Goal: Information Seeking & Learning: Understand process/instructions

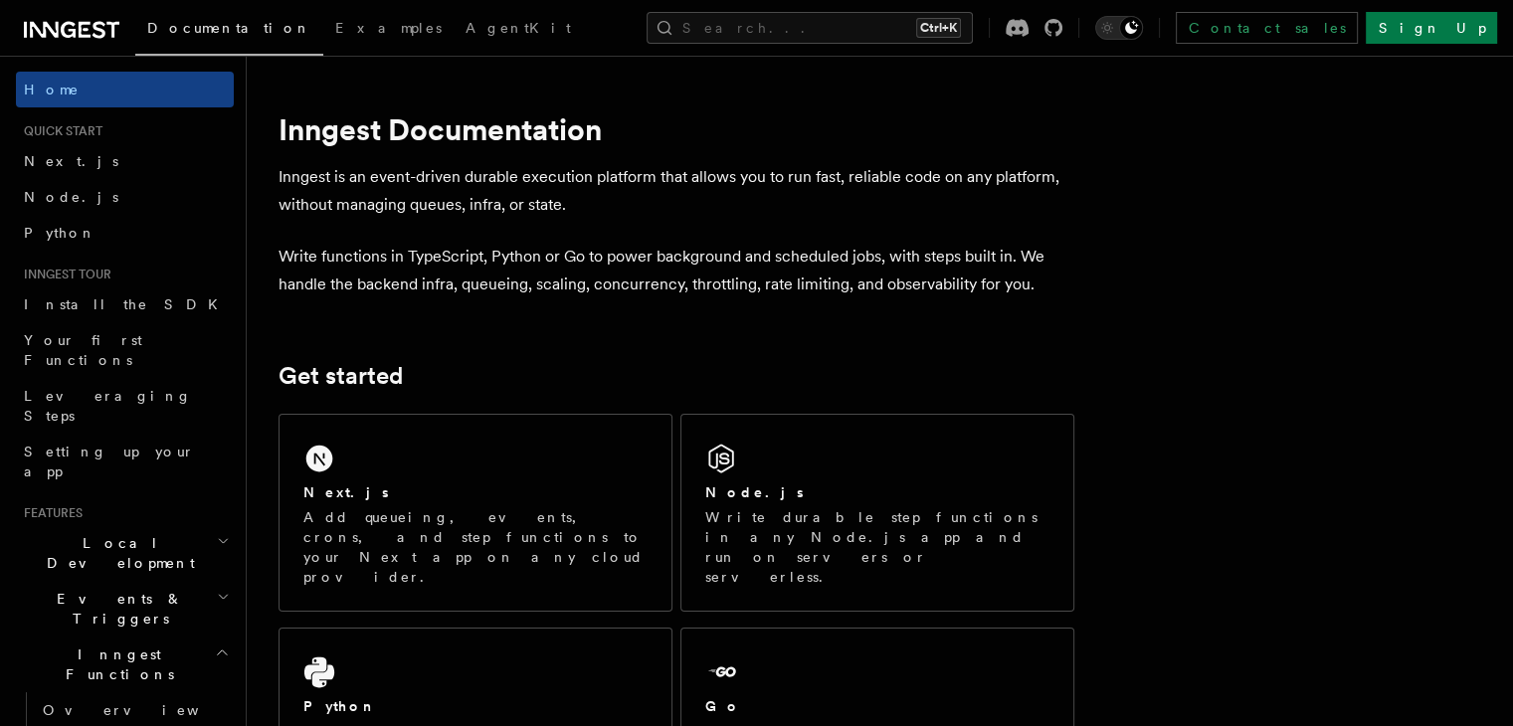
scroll to position [107, 0]
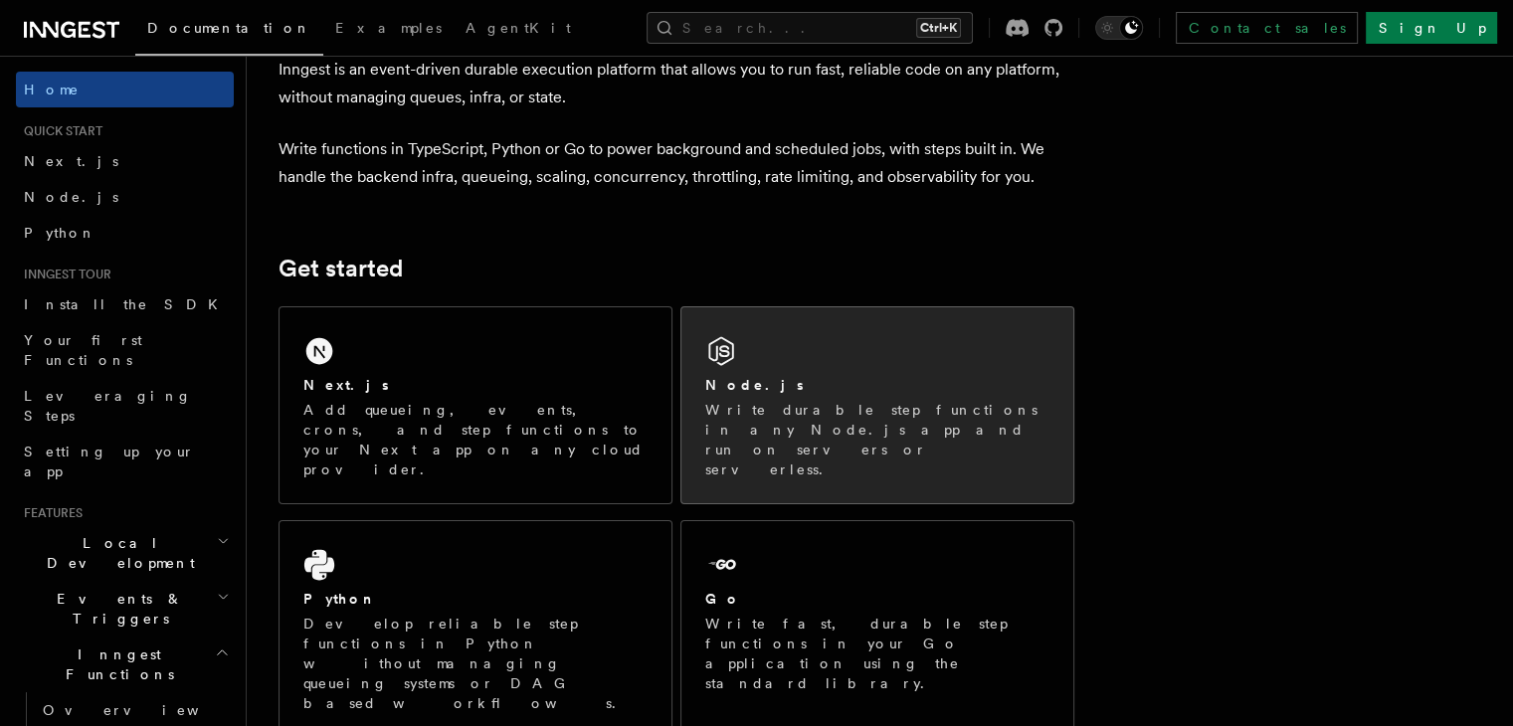
click at [861, 369] on div "Node.js Write durable step functions in any Node.js app and run on servers or s…" at bounding box center [878, 405] width 392 height 196
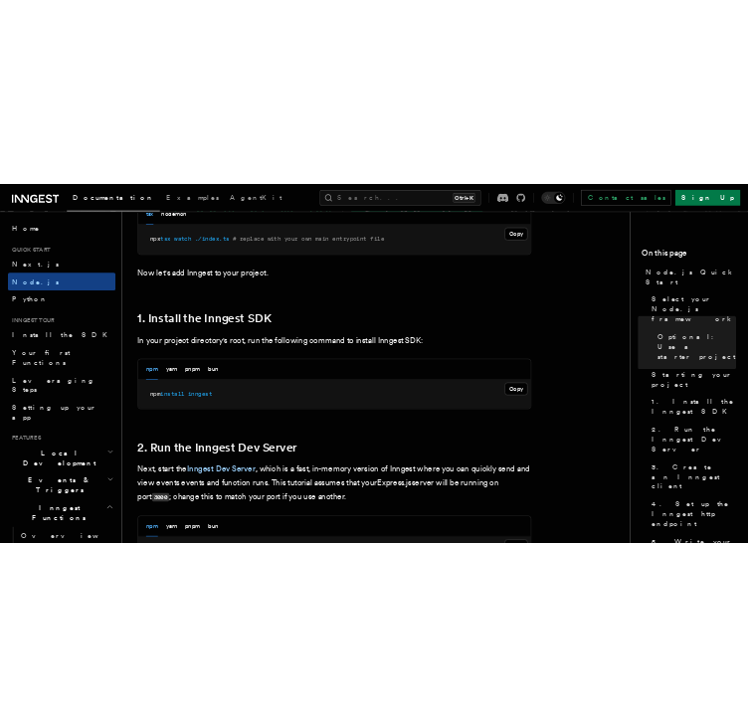
scroll to position [1113, 0]
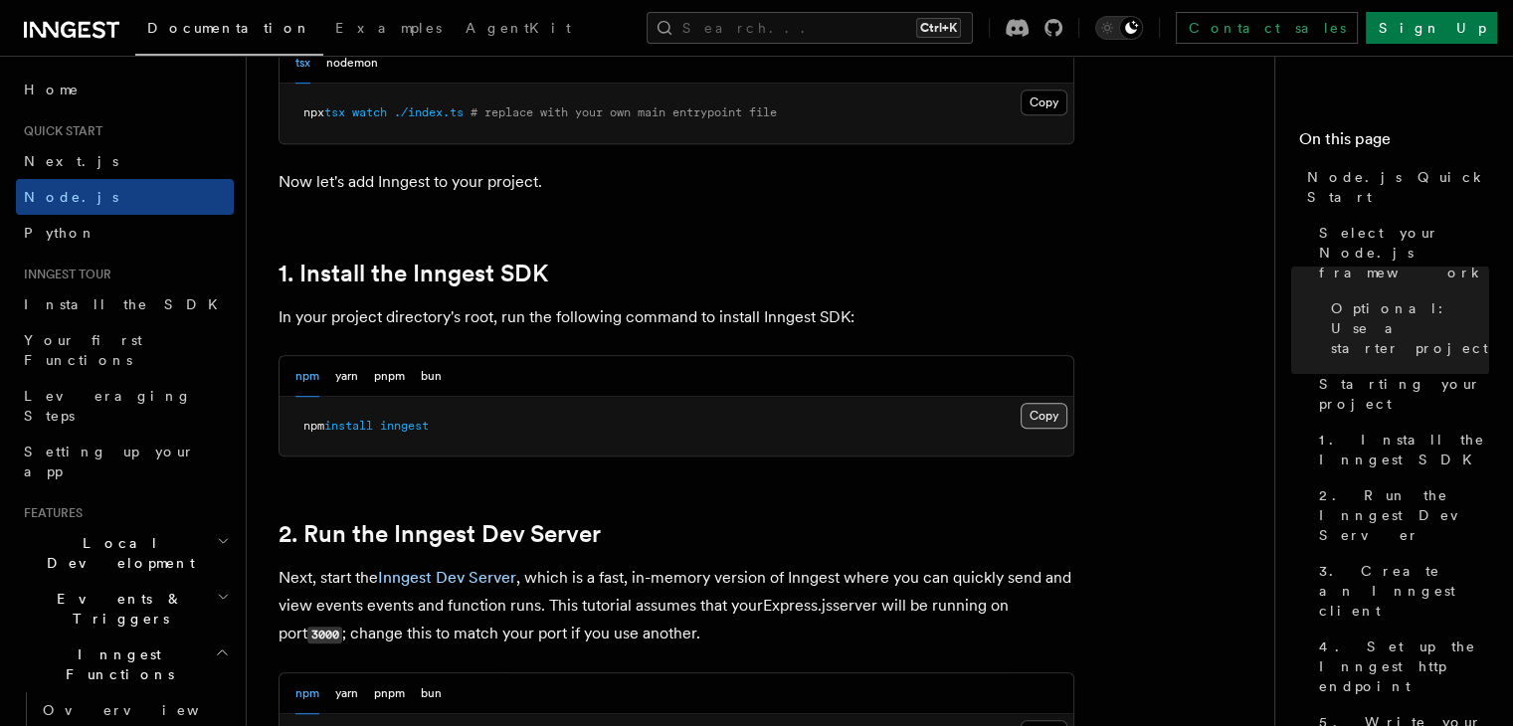
click at [1038, 422] on button "Copy Copied" at bounding box center [1044, 416] width 47 height 26
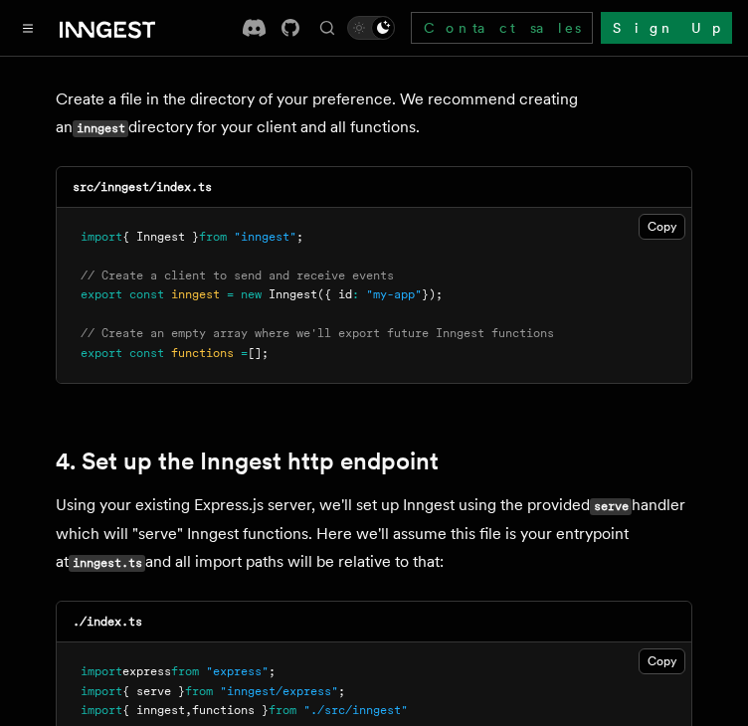
scroll to position [2686, 0]
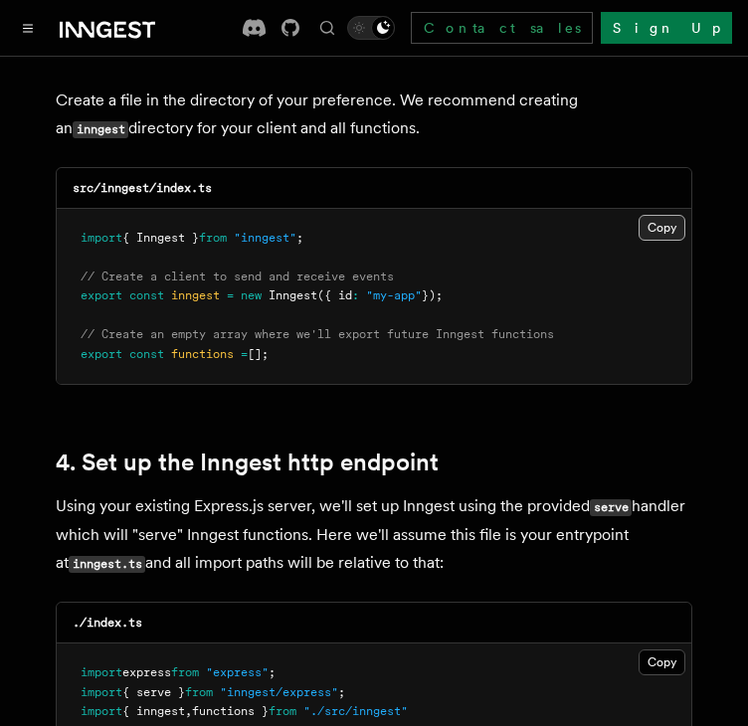
click at [661, 215] on button "Copy Copied" at bounding box center [662, 228] width 47 height 26
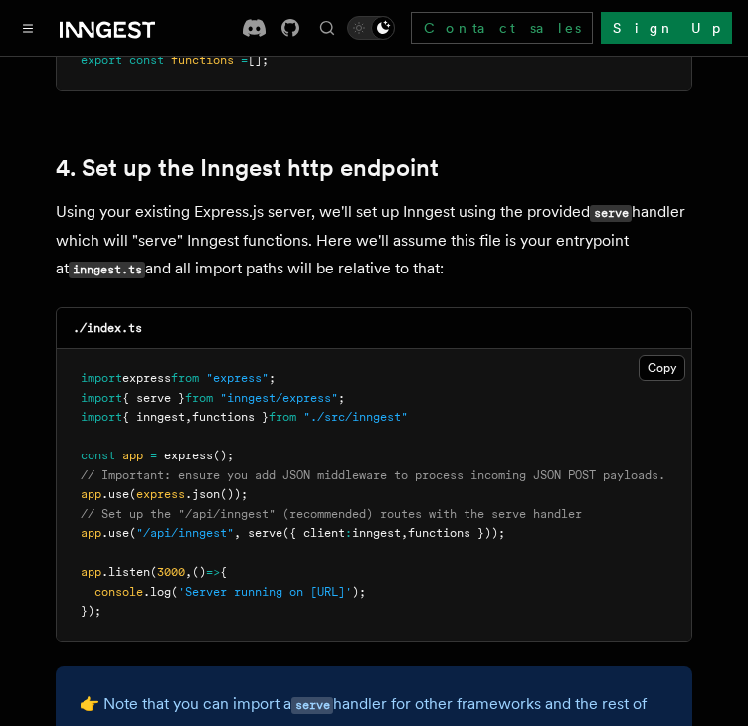
scroll to position [3017, 0]
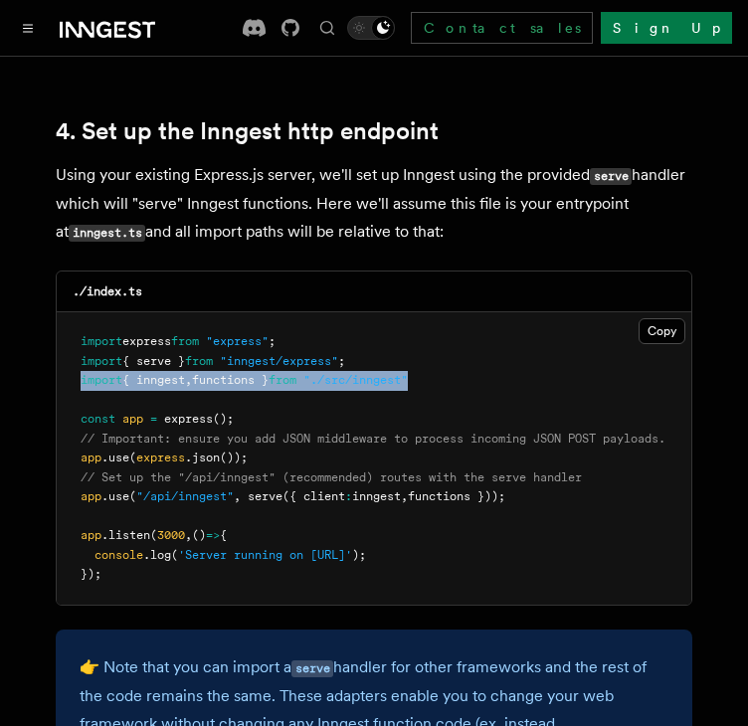
drag, startPoint x: 448, startPoint y: 352, endPoint x: 67, endPoint y: 358, distance: 381.1
click at [67, 358] on pre "import express from "express" ; import { serve } from "inngest/express" ; impor…" at bounding box center [374, 458] width 635 height 293
copy span "import { inngest , functions } from "./src/inngest""
drag, startPoint x: 545, startPoint y: 471, endPoint x: 82, endPoint y: 471, distance: 463.7
click at [82, 471] on pre "import express from "express" ; import { serve } from "inngest/express" ; impor…" at bounding box center [374, 458] width 635 height 293
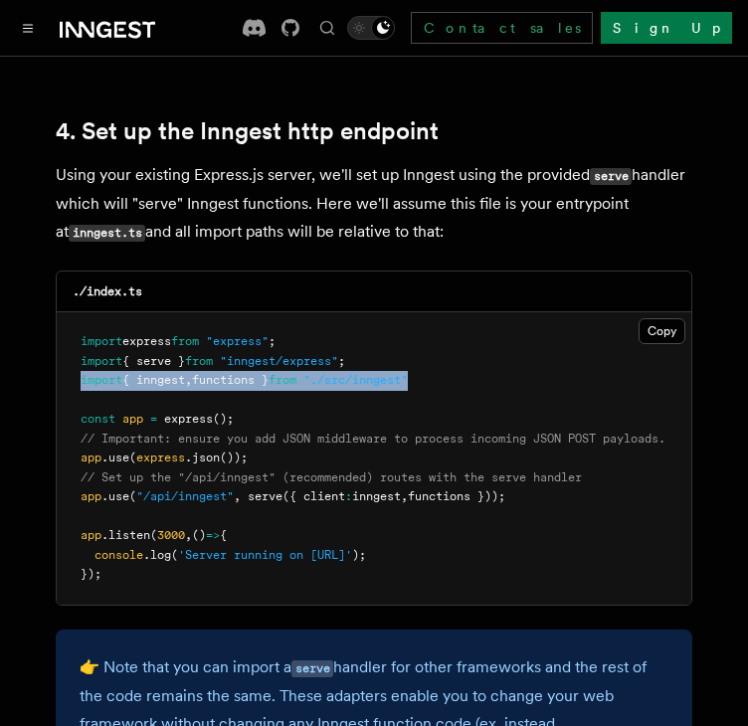
copy span "app .use ( "/api/inngest" , serve ({ client : inngest , functions }));"
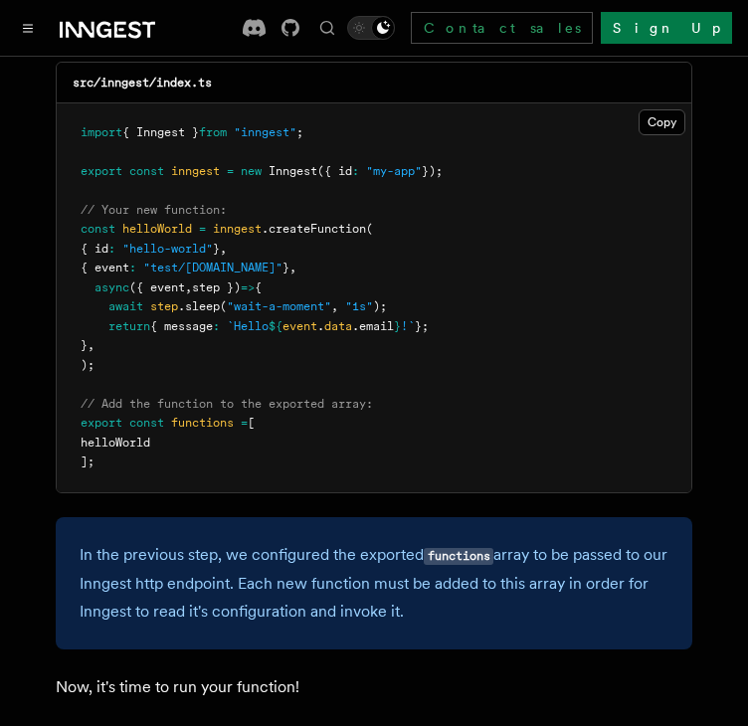
scroll to position [4146, 0]
